Goal: Transaction & Acquisition: Obtain resource

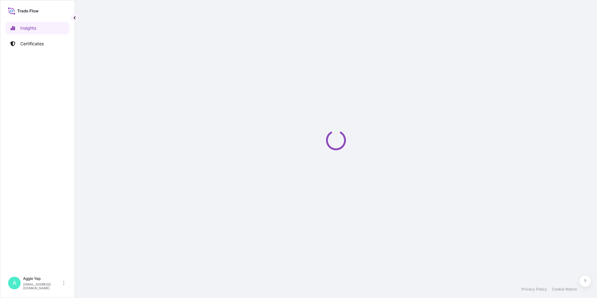
select select "2025"
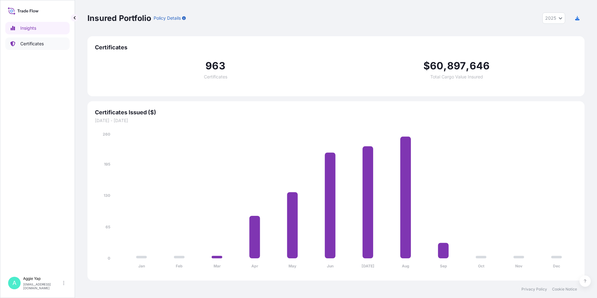
click at [37, 44] on p "Certificates" at bounding box center [31, 44] width 23 height 6
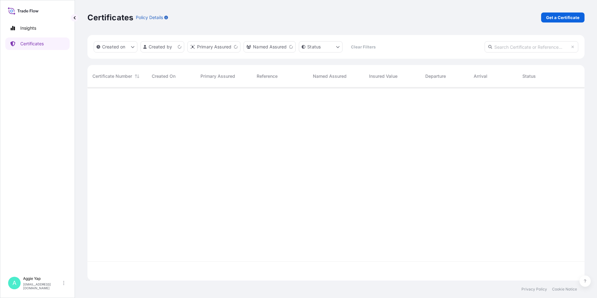
scroll to position [192, 492]
click at [547, 22] on link "Get a Certificate" at bounding box center [562, 17] width 43 height 10
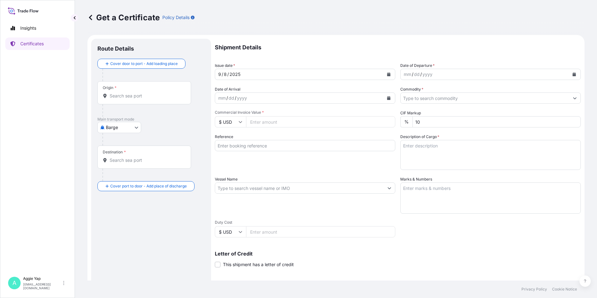
click at [112, 123] on body "Insights Certificates A [PERSON_NAME] [EMAIL_ADDRESS][DOMAIN_NAME] Get a Certif…" at bounding box center [298, 149] width 597 height 298
click at [121, 179] on span "Ocean Vessel" at bounding box center [123, 177] width 28 height 6
select select "Ocean Vessel"
click at [120, 99] on input "Origin *" at bounding box center [147, 98] width 74 height 6
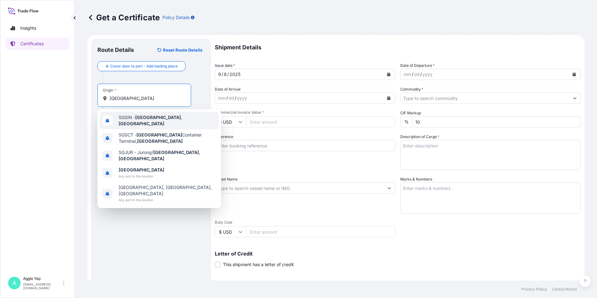
click at [126, 119] on span "SGSIN - [GEOGRAPHIC_DATA] , [GEOGRAPHIC_DATA]" at bounding box center [167, 120] width 97 height 12
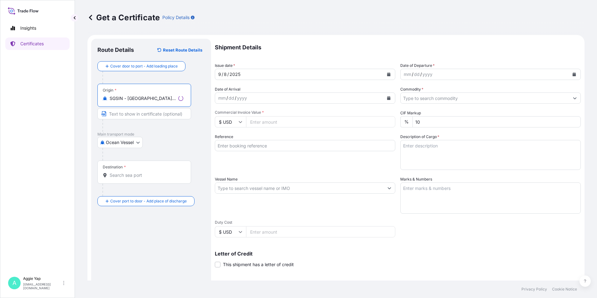
type input "SGSIN - [GEOGRAPHIC_DATA], [GEOGRAPHIC_DATA]"
click at [128, 179] on div "Destination *" at bounding box center [144, 171] width 94 height 23
click at [128, 178] on input "Destination *" at bounding box center [147, 175] width 74 height 6
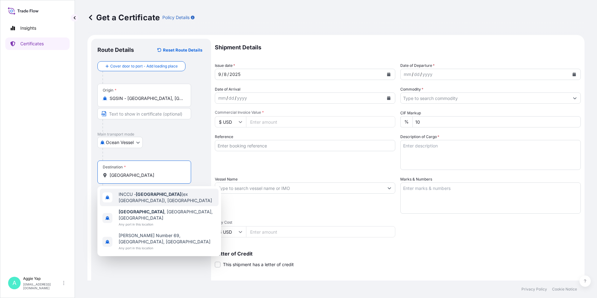
click at [178, 194] on span "INCCU - [GEOGRAPHIC_DATA] (ex [GEOGRAPHIC_DATA]), [GEOGRAPHIC_DATA]" at bounding box center [167, 197] width 97 height 12
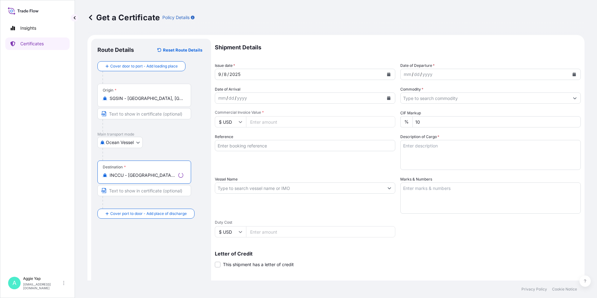
type input "INCCU - [GEOGRAPHIC_DATA] (ex [GEOGRAPHIC_DATA]), [GEOGRAPHIC_DATA]"
click at [387, 73] on icon "Calendar" at bounding box center [388, 74] width 3 height 4
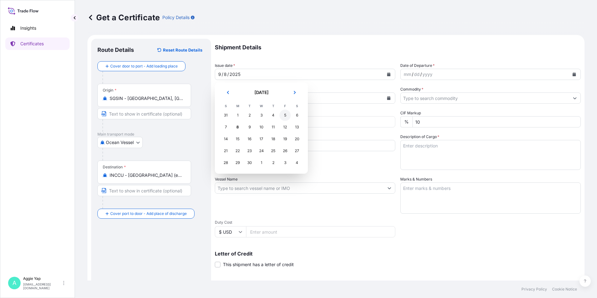
click at [287, 117] on div "5" at bounding box center [284, 115] width 11 height 11
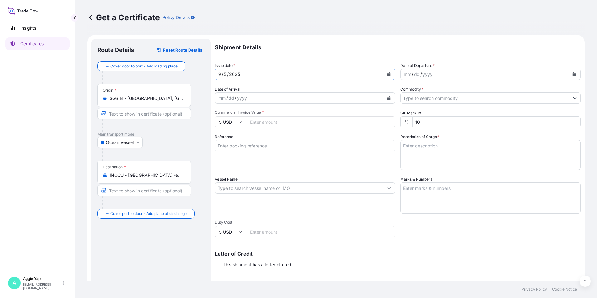
click at [572, 73] on icon "Calendar" at bounding box center [573, 74] width 3 height 4
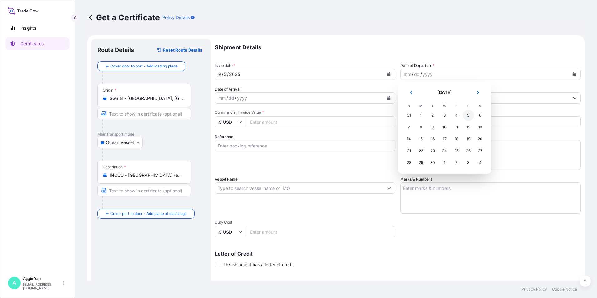
click at [466, 115] on div "5" at bounding box center [468, 115] width 11 height 11
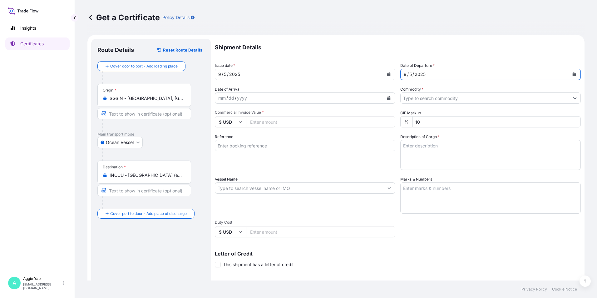
click at [429, 97] on input "Commodity *" at bounding box center [484, 97] width 169 height 11
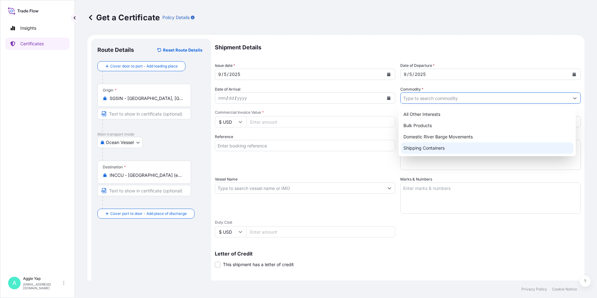
click at [422, 144] on div "Shipping Containers" at bounding box center [487, 147] width 173 height 11
type input "Shipping Containers"
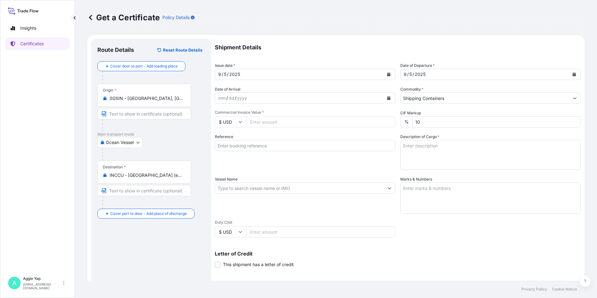
click at [313, 126] on input "Commercial Invoice Value *" at bounding box center [320, 121] width 149 height 11
type input "89472"
click at [269, 142] on input "Reference" at bounding box center [305, 145] width 180 height 11
type input "CASTROL INDIA LTD"
click at [245, 190] on input "Vessel Name" at bounding box center [299, 187] width 169 height 11
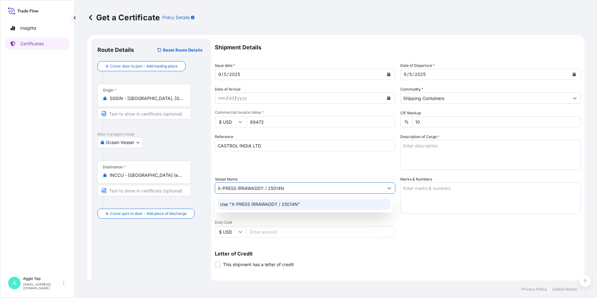
click at [324, 205] on div "Use "X-PRESS IRRAWADDY / 25014N"" at bounding box center [304, 203] width 173 height 11
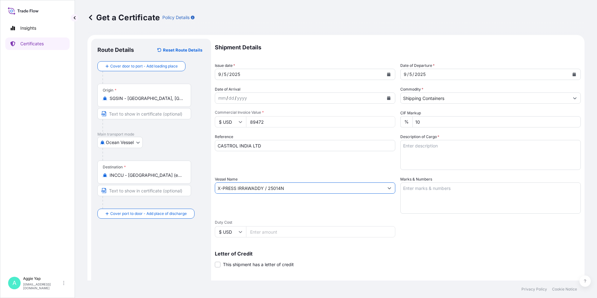
type input "X-PRESS IRRAWADDY / 25014N"
click at [456, 206] on textarea "Marks & Numbers" at bounding box center [490, 197] width 180 height 31
type textarea "AS PER BILL OF LADING"
click at [418, 153] on textarea "Description of Cargo *" at bounding box center [490, 155] width 180 height 30
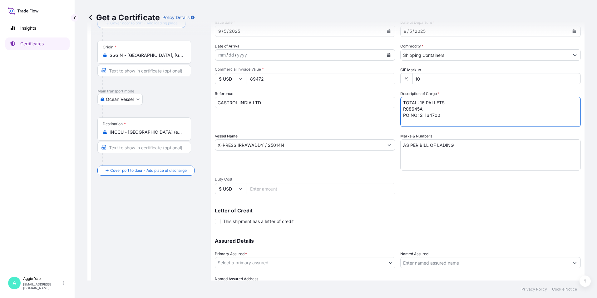
scroll to position [77, 0]
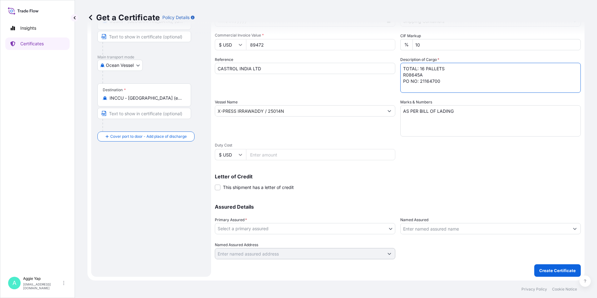
type textarea "TOTAL: 16 PALLETS R08645A PO NO: 21164700"
click at [278, 228] on body "Insights Certificates A [PERSON_NAME] [EMAIL_ADDRESS][DOMAIN_NAME] Get a Certif…" at bounding box center [298, 149] width 597 height 298
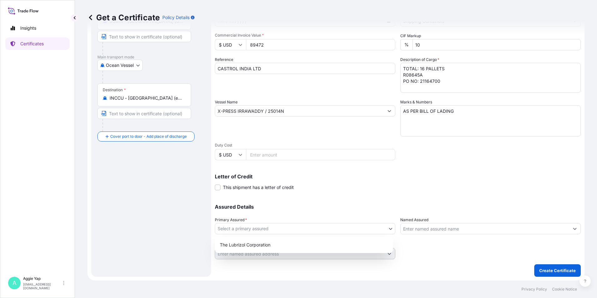
click at [267, 239] on div "The Lubrizol Corporation" at bounding box center [303, 244] width 173 height 11
select select "31566"
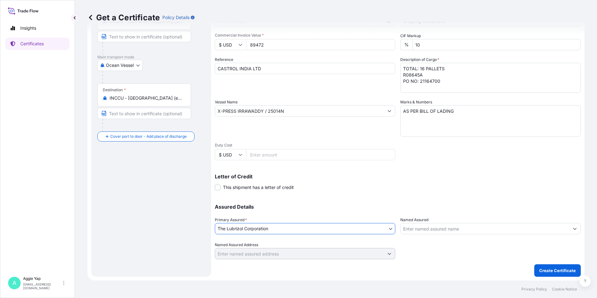
click at [444, 226] on input "Named Assured" at bounding box center [484, 228] width 169 height 11
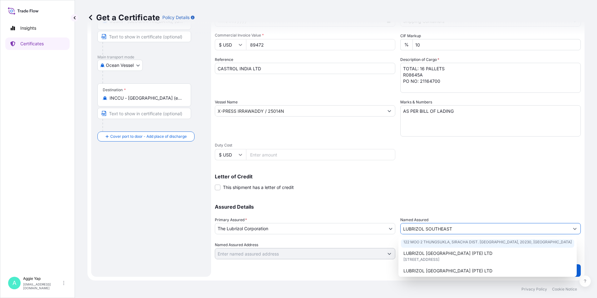
scroll to position [31, 0]
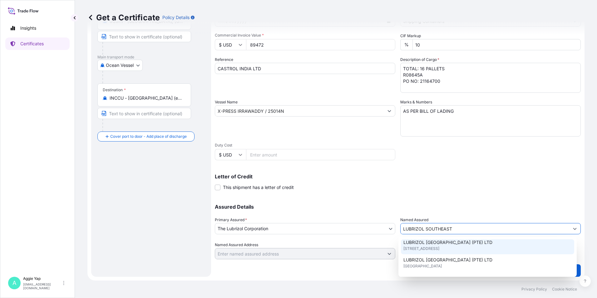
click at [449, 243] on span "LUBRIZOL [GEOGRAPHIC_DATA] (PTE) LTD" at bounding box center [447, 242] width 89 height 6
type input "LUBRIZOL [GEOGRAPHIC_DATA] (PTE) LTD"
type input "[STREET_ADDRESS]"
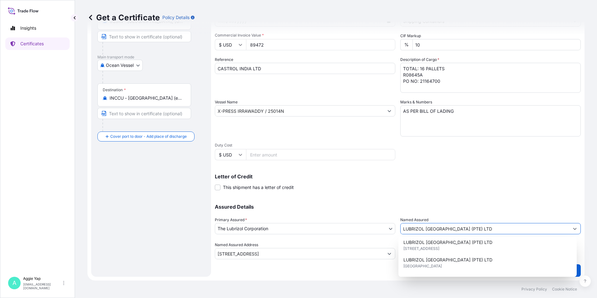
type input "LUBRIZOL [GEOGRAPHIC_DATA] (PTE) LTD"
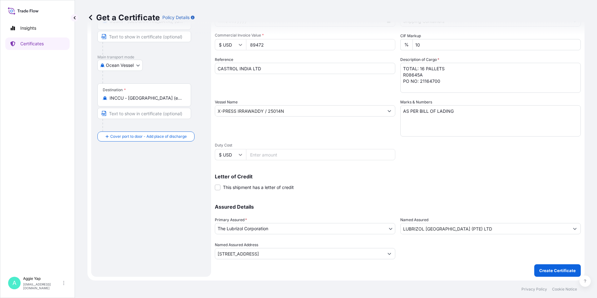
click at [436, 197] on div "Assured Details Primary Assured * The Lubrizol Corporation The Lubrizol Corpora…" at bounding box center [398, 228] width 366 height 62
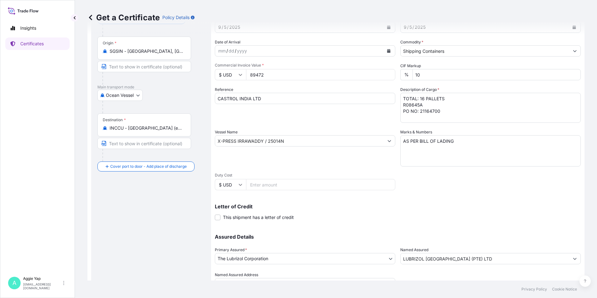
scroll to position [77, 0]
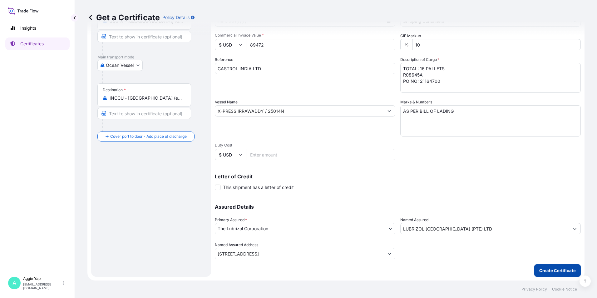
click at [544, 270] on p "Create Certificate" at bounding box center [557, 270] width 37 height 6
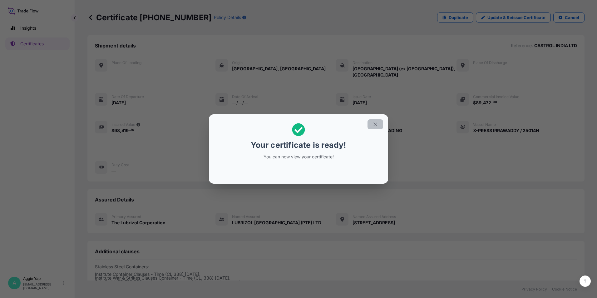
click at [375, 125] on icon "button" at bounding box center [375, 124] width 6 height 6
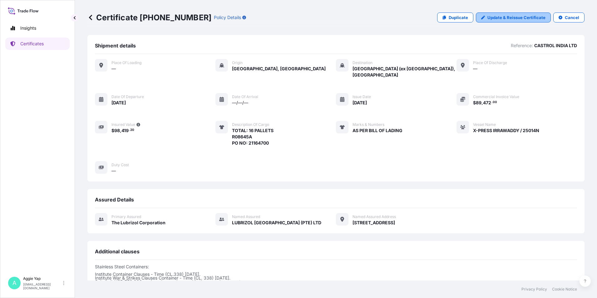
click at [484, 14] on link "Update & Reissue Certificate" at bounding box center [513, 17] width 75 height 10
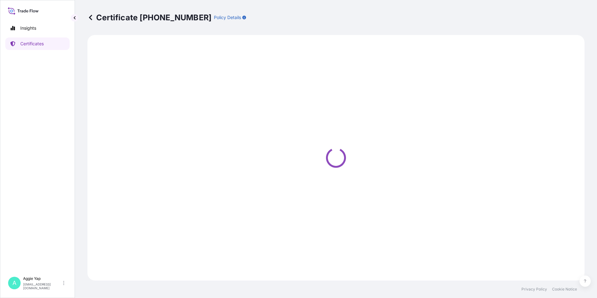
select select "Ocean Vessel"
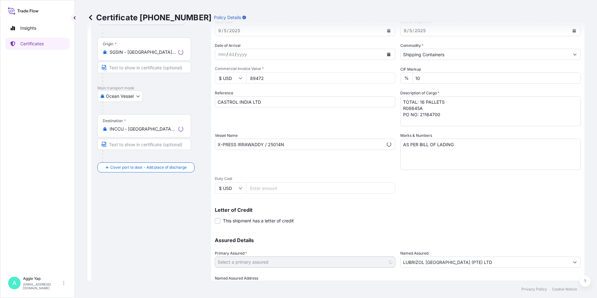
scroll to position [77, 0]
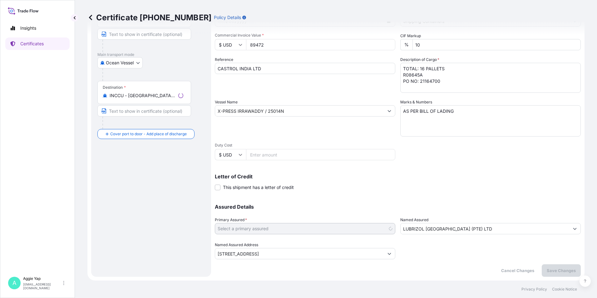
select select "31566"
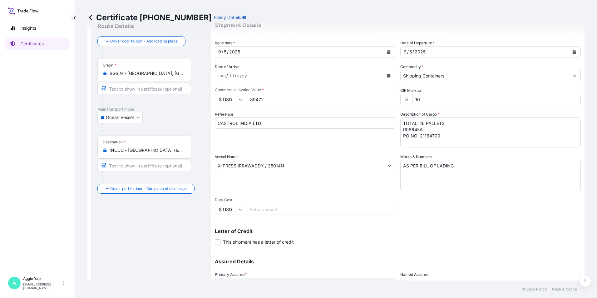
scroll to position [0, 0]
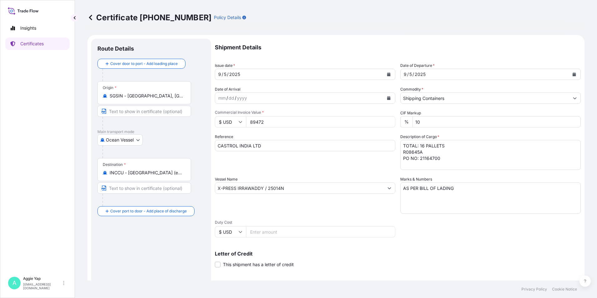
click at [96, 21] on p "Certificate [PHONE_NUMBER]" at bounding box center [149, 17] width 124 height 10
click at [89, 16] on icon at bounding box center [90, 17] width 6 height 6
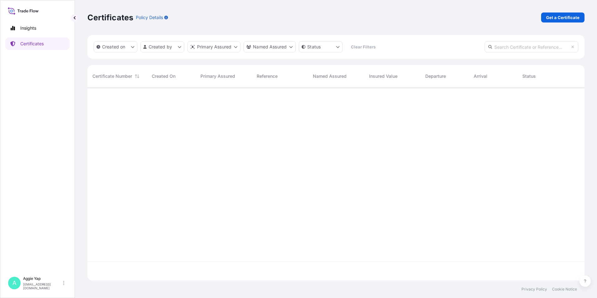
scroll to position [192, 492]
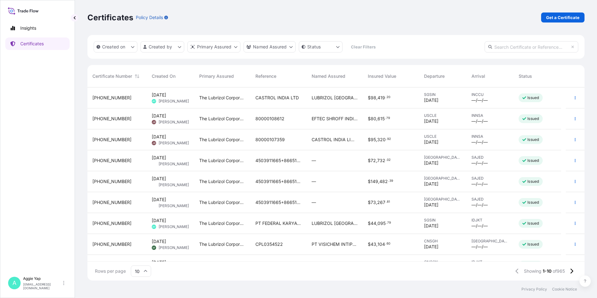
click at [210, 101] on div "The Lubrizol Corporation" at bounding box center [222, 97] width 56 height 21
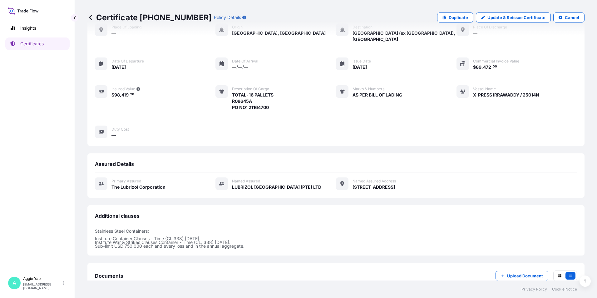
scroll to position [70, 0]
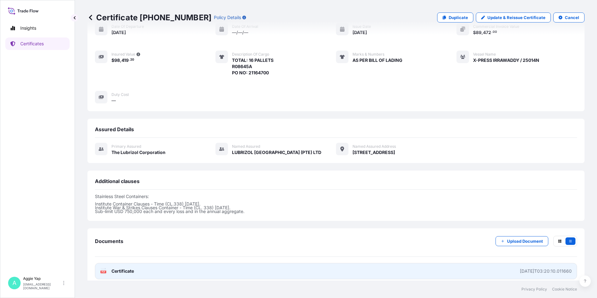
click at [130, 268] on span "Certificate" at bounding box center [122, 271] width 22 height 6
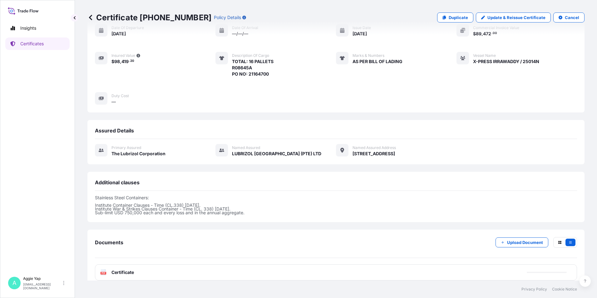
scroll to position [69, 0]
click at [34, 44] on p "Certificates" at bounding box center [31, 44] width 23 height 6
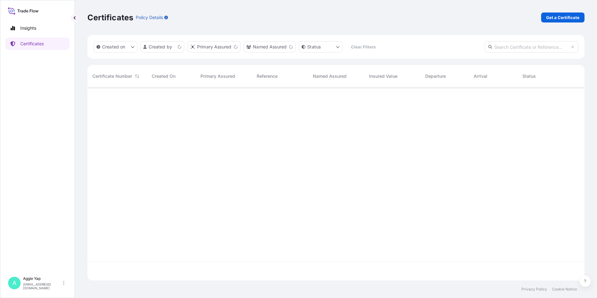
scroll to position [192, 492]
click at [565, 15] on p "Get a Certificate" at bounding box center [562, 17] width 33 height 6
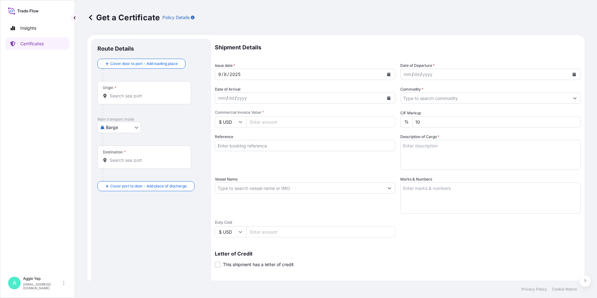
click at [115, 126] on body "Insights Certificates A [PERSON_NAME] [EMAIL_ADDRESS][DOMAIN_NAME] Get a Certif…" at bounding box center [298, 149] width 597 height 298
click at [124, 179] on span "Ocean Vessel" at bounding box center [123, 177] width 28 height 6
select select "Ocean Vessel"
click at [133, 103] on div "Origin *" at bounding box center [144, 95] width 94 height 23
click at [133, 101] on input "Origin *" at bounding box center [147, 98] width 74 height 6
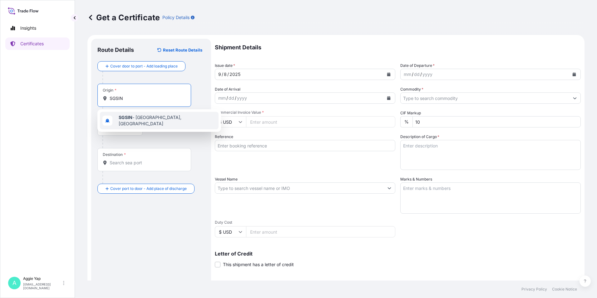
click at [164, 120] on span "SGSIN - [GEOGRAPHIC_DATA], [GEOGRAPHIC_DATA]" at bounding box center [167, 120] width 97 height 12
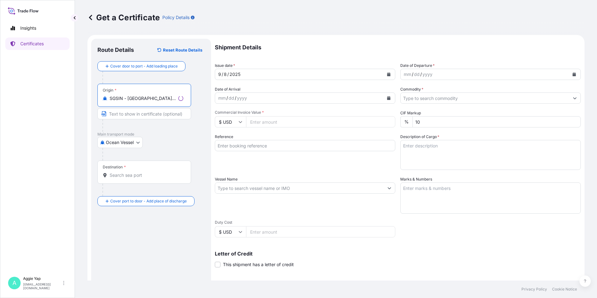
type input "SGSIN - [GEOGRAPHIC_DATA], [GEOGRAPHIC_DATA]"
click at [136, 180] on div "Destination *" at bounding box center [144, 171] width 94 height 23
click at [136, 178] on input "Destination *" at bounding box center [147, 175] width 74 height 6
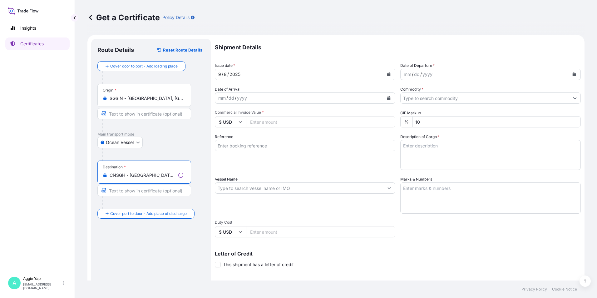
type input "CNSGH - [GEOGRAPHIC_DATA], [GEOGRAPHIC_DATA]"
click at [176, 148] on div at bounding box center [153, 154] width 102 height 12
click at [384, 75] on button "Calendar" at bounding box center [389, 74] width 10 height 10
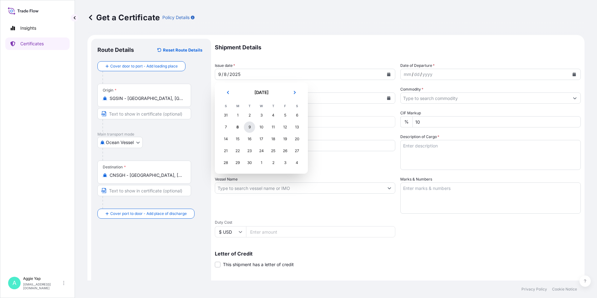
click at [248, 126] on div "9" at bounding box center [249, 126] width 11 height 11
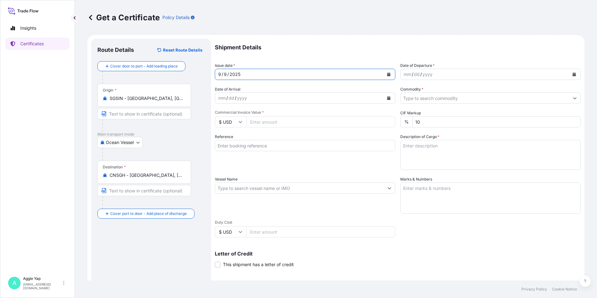
click at [572, 74] on button "Calendar" at bounding box center [574, 74] width 10 height 10
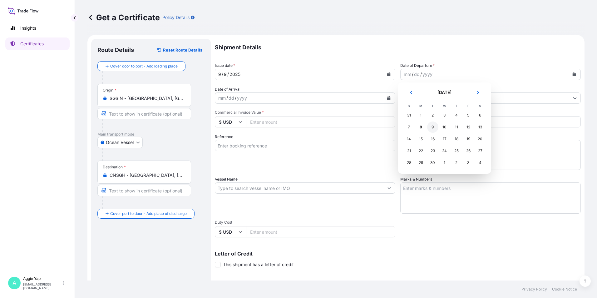
click at [431, 127] on div "9" at bounding box center [432, 126] width 11 height 11
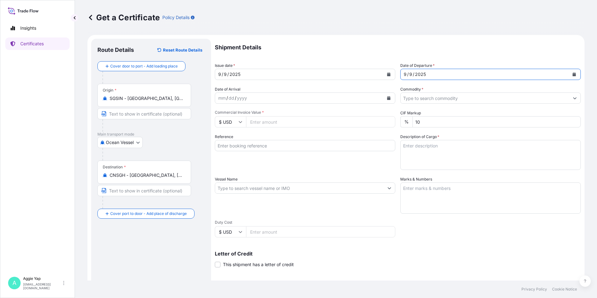
click at [424, 101] on input "Commodity *" at bounding box center [484, 97] width 169 height 11
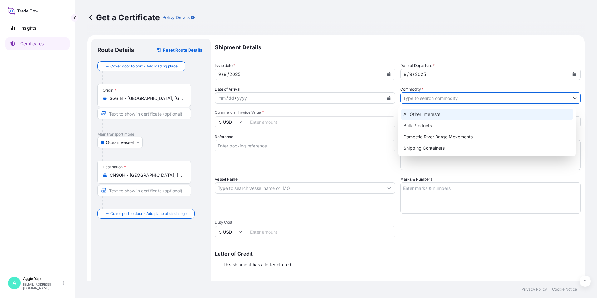
click at [430, 115] on div "All Other Interests" at bounding box center [487, 114] width 173 height 11
type input "All Other Interests"
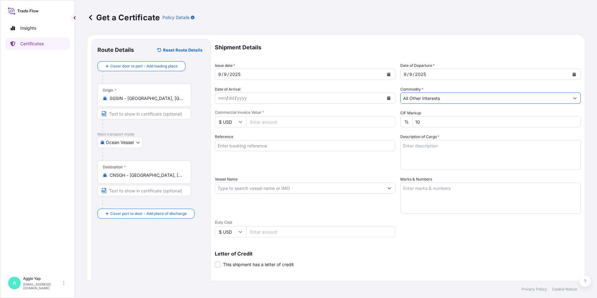
click at [320, 124] on input "Commercial Invoice Value *" at bounding box center [320, 121] width 149 height 11
type input "10762.62"
click at [292, 145] on input "Reference" at bounding box center [305, 145] width 180 height 11
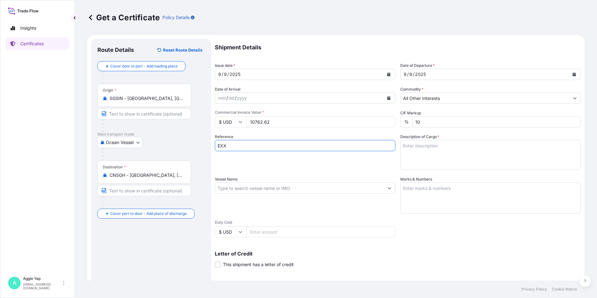
type input "EXXONMOBIL TAICANG"
click at [263, 186] on input "Vessel Name" at bounding box center [299, 187] width 169 height 11
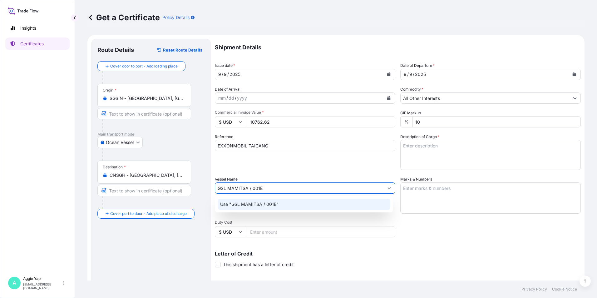
click at [319, 201] on div "Use "GSL MAMITSA / 001E"" at bounding box center [304, 203] width 173 height 11
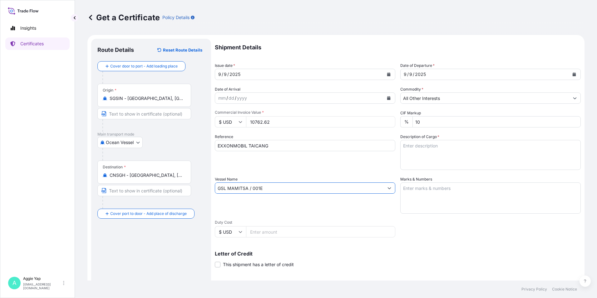
type input "GSL MAMITSA / 001E"
click at [432, 196] on textarea "Marks & Numbers" at bounding box center [490, 197] width 180 height 31
type textarea "AS PER BILL OF LADING"
drag, startPoint x: 410, startPoint y: 156, endPoint x: 415, endPoint y: 157, distance: 5.6
click at [410, 156] on textarea "Description of Cargo *" at bounding box center [490, 155] width 180 height 30
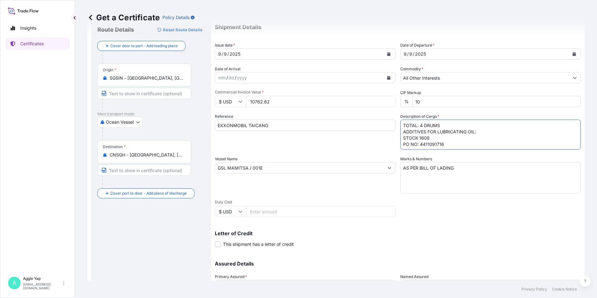
scroll to position [77, 0]
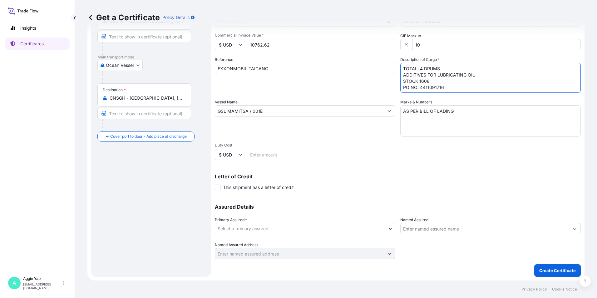
type textarea "TOTAL: 4 DRUMS ADDITIVES FOR LUBRICATING OIL: STOCK 1608 PO NO: 4411091716"
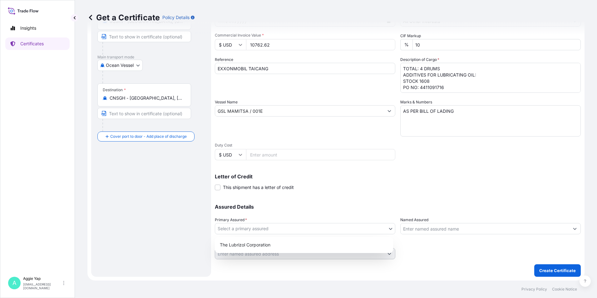
click at [267, 228] on body "Insights Certificates A [PERSON_NAME] [EMAIL_ADDRESS][DOMAIN_NAME] Get a Certif…" at bounding box center [298, 149] width 597 height 298
click at [263, 243] on div "The Lubrizol Corporation" at bounding box center [303, 244] width 173 height 11
select select "31566"
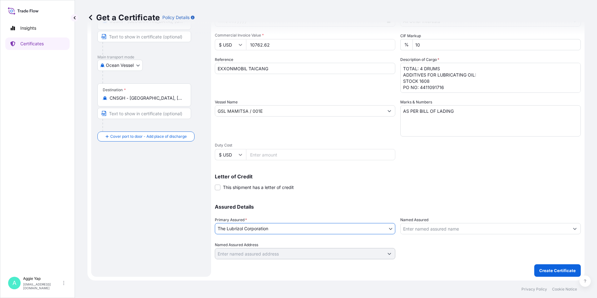
click at [440, 232] on input "Named Assured" at bounding box center [484, 228] width 169 height 11
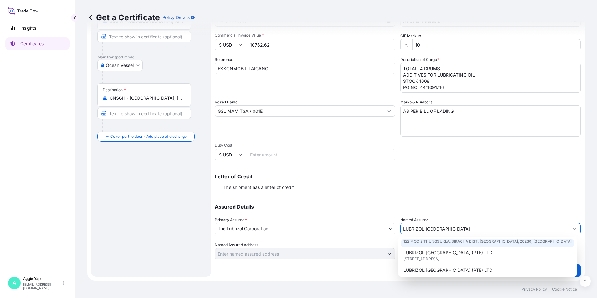
scroll to position [31, 0]
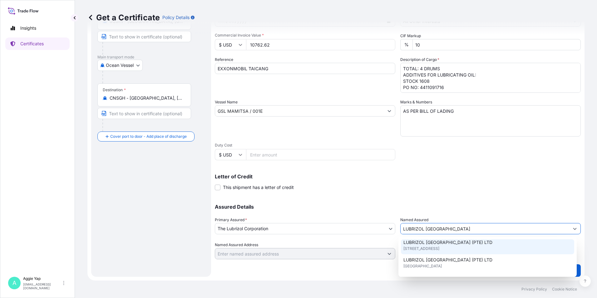
click at [439, 249] on span "[STREET_ADDRESS]" at bounding box center [421, 248] width 36 height 6
type input "LUBRIZOL [GEOGRAPHIC_DATA] (PTE) LTD"
type input "[STREET_ADDRESS]"
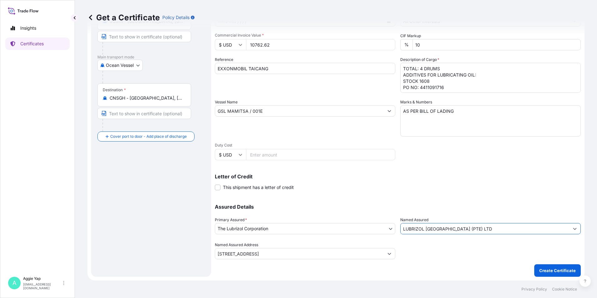
type input "LUBRIZOL [GEOGRAPHIC_DATA] (PTE) LTD"
click at [413, 189] on div "Letter of Credit This shipment has a letter of credit Letter of credit * Letter…" at bounding box center [398, 182] width 366 height 17
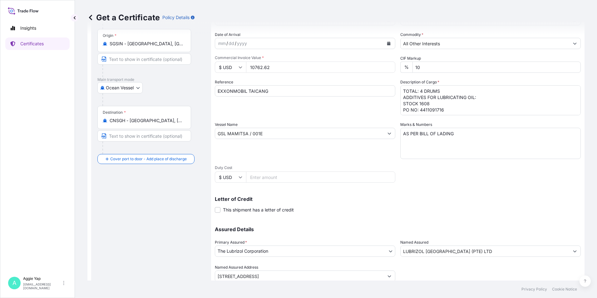
scroll to position [77, 0]
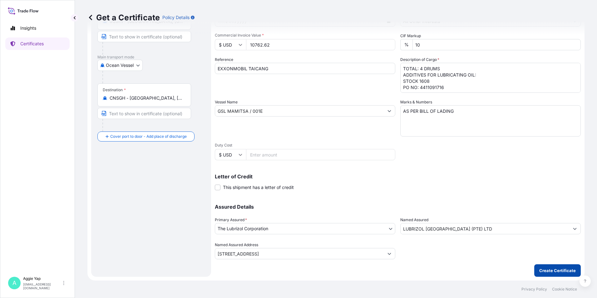
click at [554, 270] on p "Create Certificate" at bounding box center [557, 270] width 37 height 6
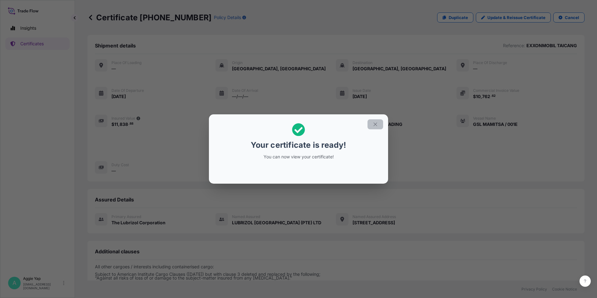
click at [377, 125] on icon "button" at bounding box center [375, 124] width 6 height 6
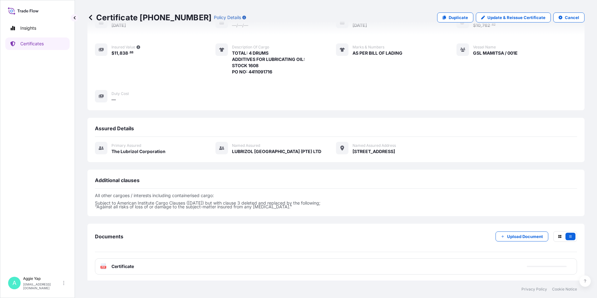
scroll to position [73, 0]
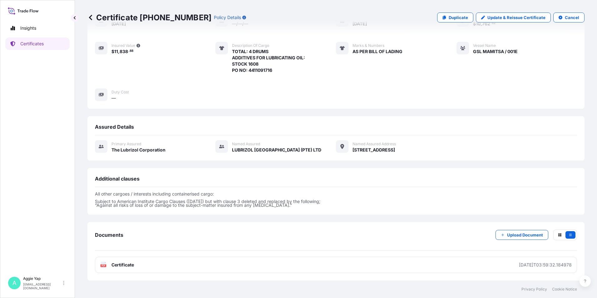
click at [307, 274] on div "Documents Upload Document PDF Certificate [DATE]T03:59:32.184978" at bounding box center [335, 251] width 497 height 58
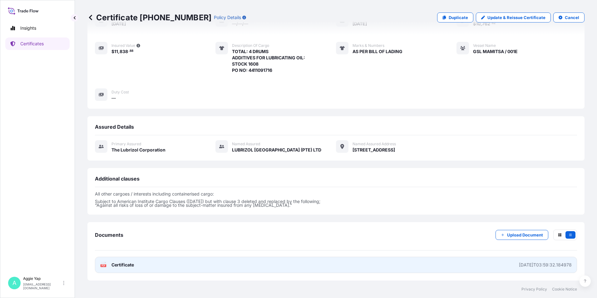
click at [307, 267] on link "PDF Certificate [DATE]T03:59:32.184978" at bounding box center [336, 265] width 482 height 16
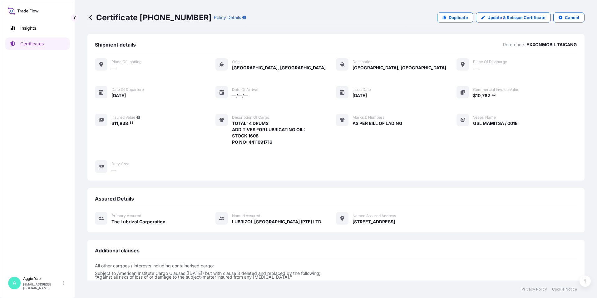
scroll to position [0, 0]
click at [47, 45] on link "Certificates" at bounding box center [37, 43] width 64 height 12
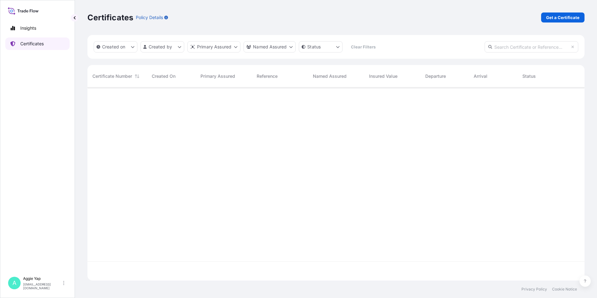
scroll to position [192, 492]
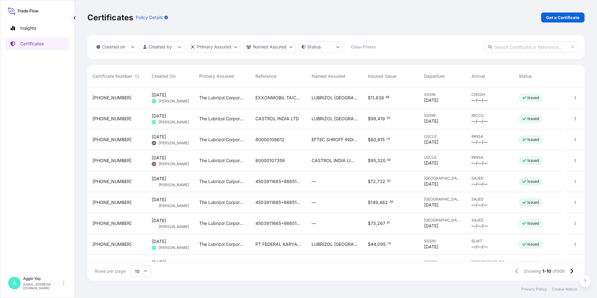
drag, startPoint x: 243, startPoint y: 18, endPoint x: 282, endPoint y: 1, distance: 42.9
click at [249, 16] on div "Certificates Policy Details Get a Certificate" at bounding box center [335, 17] width 497 height 10
click at [319, 19] on div "Certificates Policy Details Get a Certificate" at bounding box center [335, 17] width 497 height 10
click at [556, 21] on link "Get a Certificate" at bounding box center [562, 17] width 43 height 10
select select "Barge"
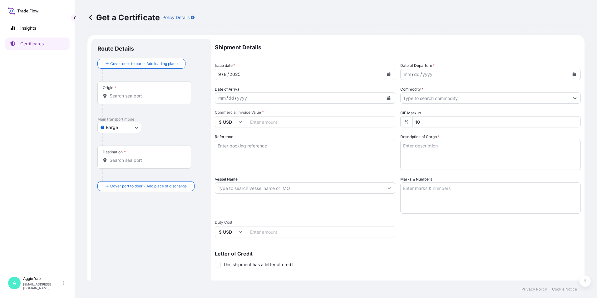
click at [90, 21] on link at bounding box center [90, 17] width 6 height 10
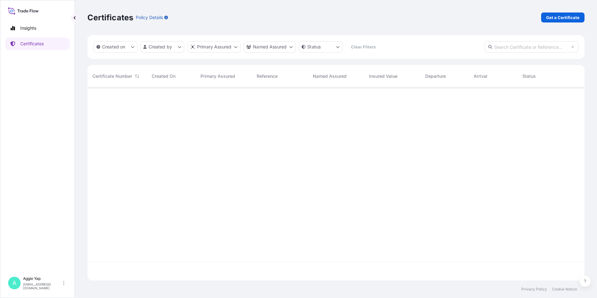
scroll to position [192, 492]
